Goal: Register for event/course

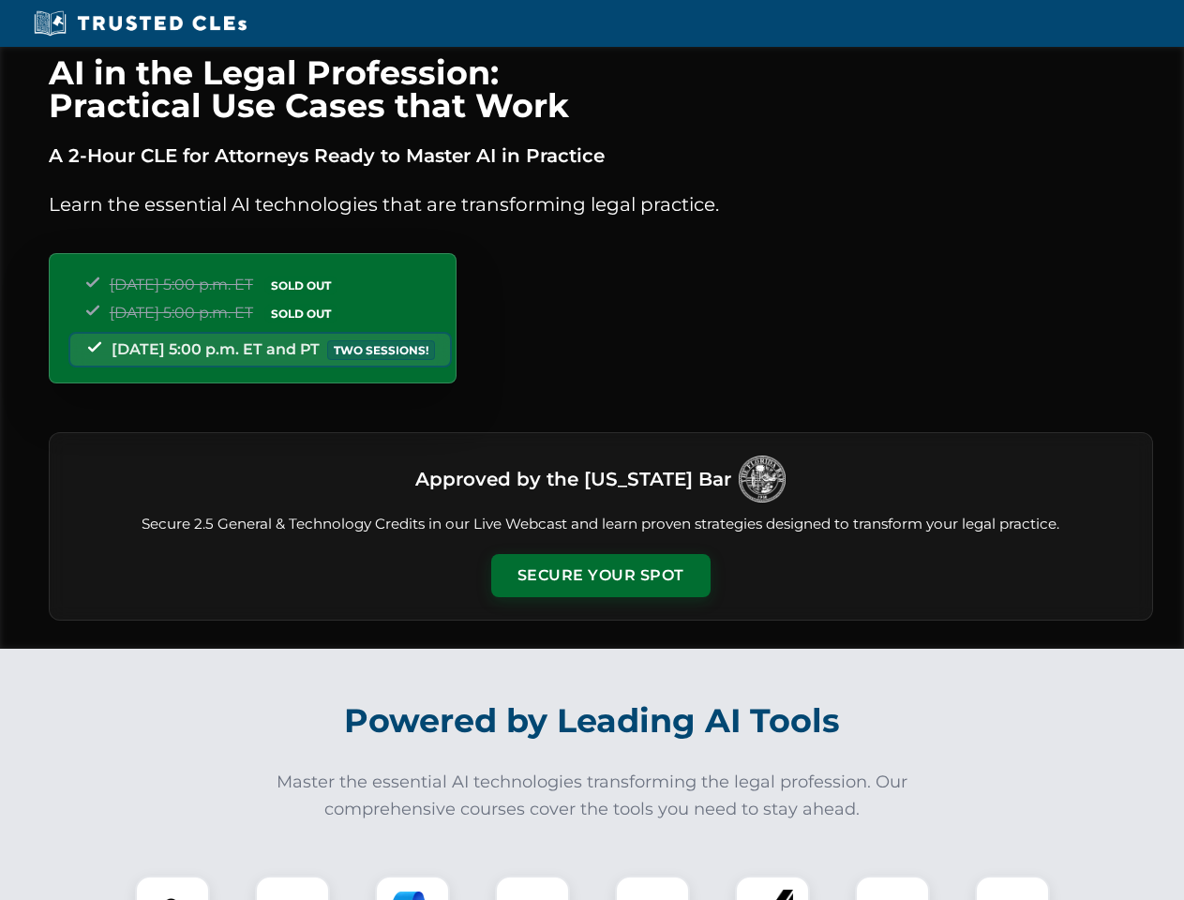
click at [600, 576] on button "Secure Your Spot" at bounding box center [600, 575] width 219 height 43
click at [172, 888] on img at bounding box center [172, 913] width 54 height 54
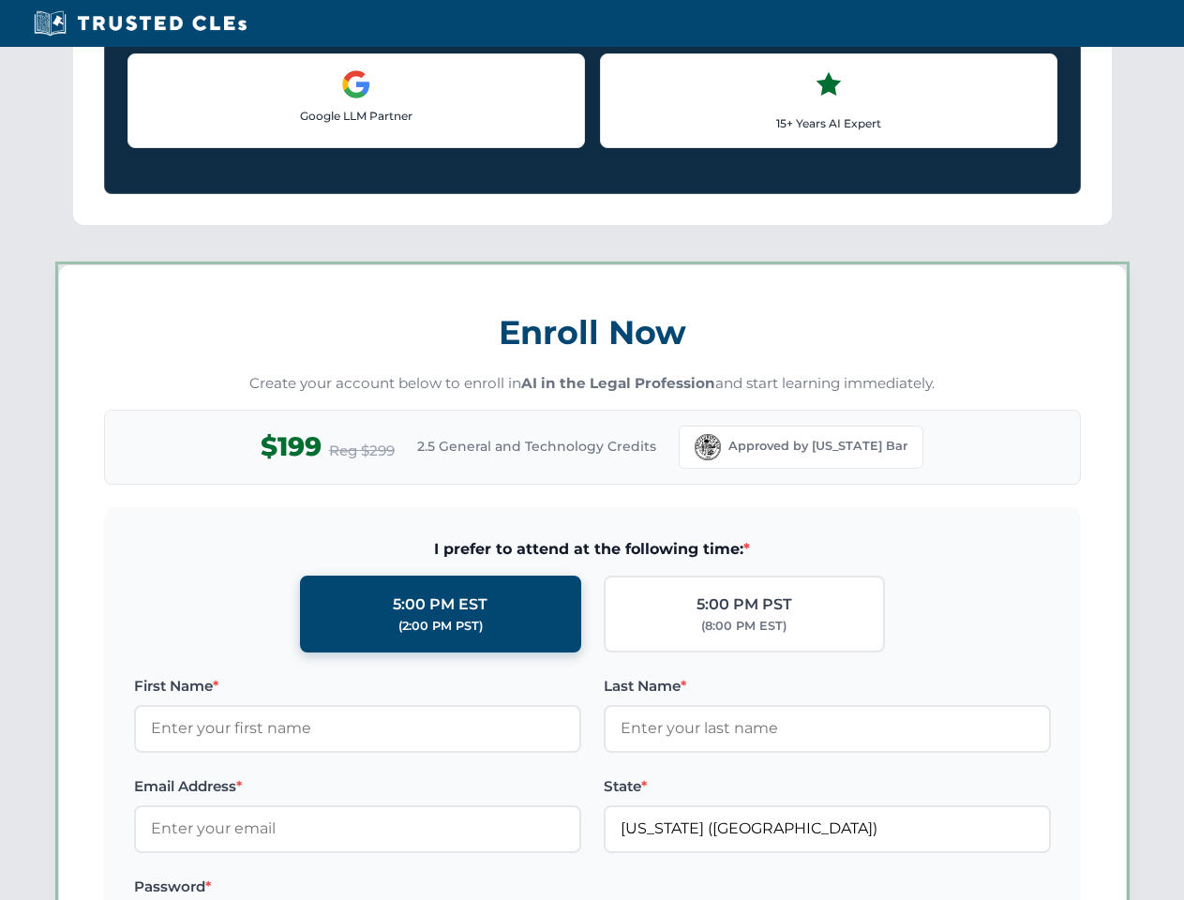
click at [412, 888] on label "Password *" at bounding box center [357, 886] width 447 height 22
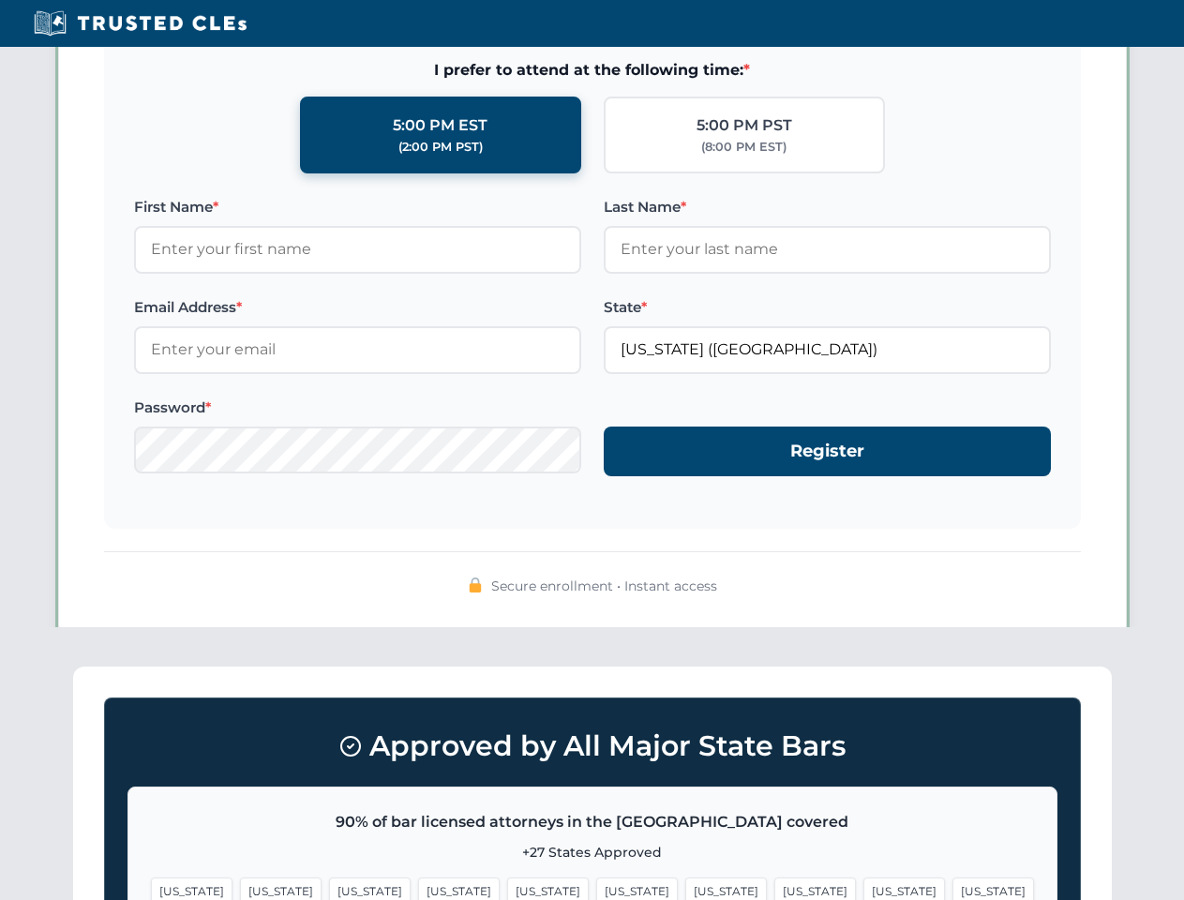
click at [863, 888] on span "[US_STATE]" at bounding box center [904, 890] width 82 height 27
